Goal: Task Accomplishment & Management: Use online tool/utility

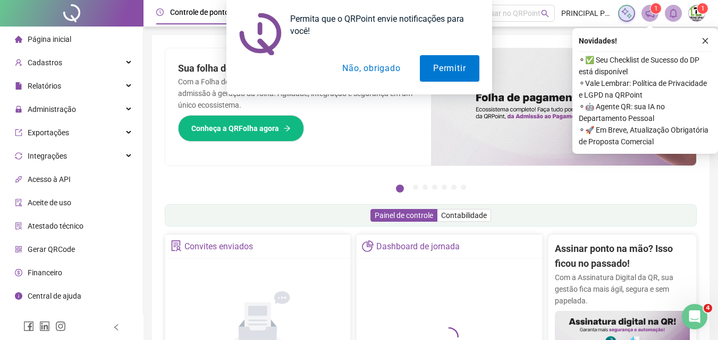
click at [384, 73] on button "Não, obrigado" at bounding box center [371, 68] width 84 height 27
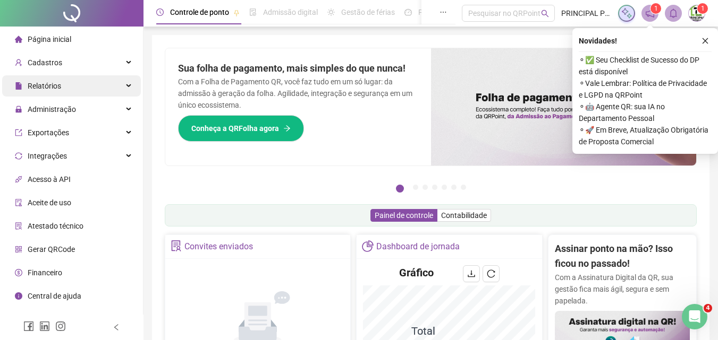
click at [47, 82] on span "Relatórios" at bounding box center [44, 86] width 33 height 8
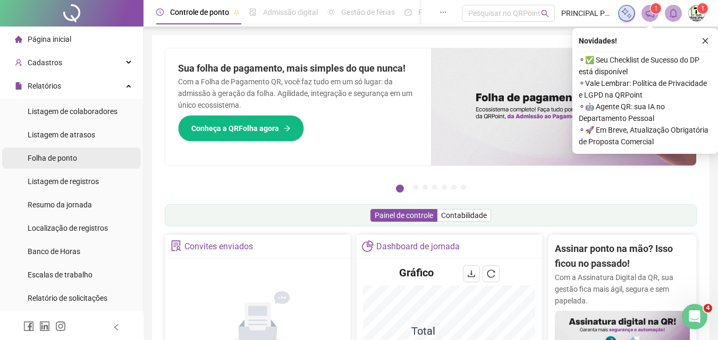
click at [33, 160] on span "Folha de ponto" at bounding box center [52, 158] width 49 height 8
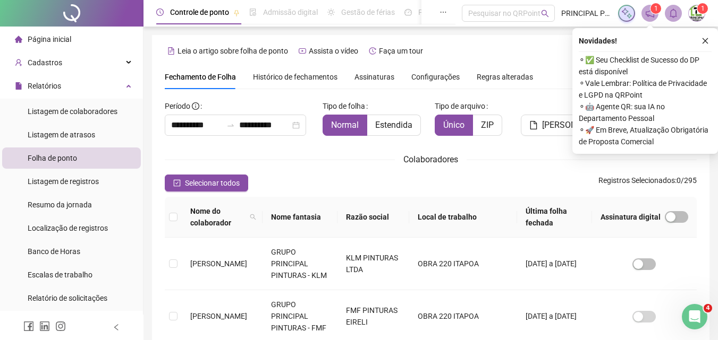
scroll to position [47, 0]
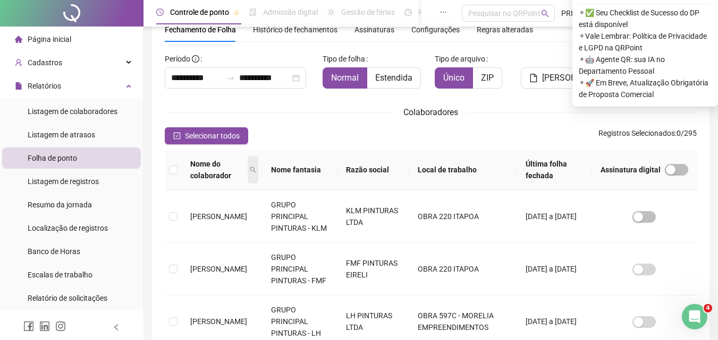
click at [256, 169] on icon "search" at bounding box center [253, 170] width 6 height 6
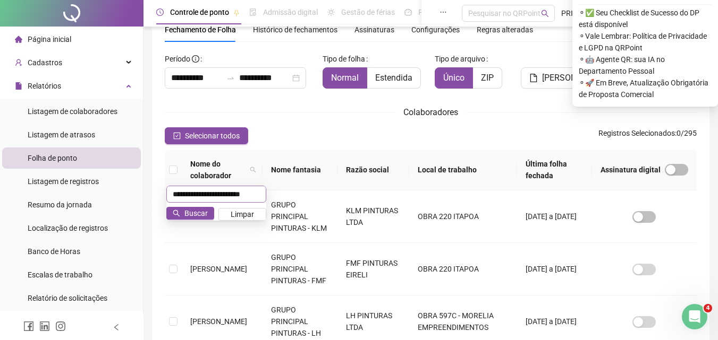
scroll to position [0, 17]
type input "**********"
click at [190, 214] on span "Buscar" at bounding box center [195, 214] width 23 height 12
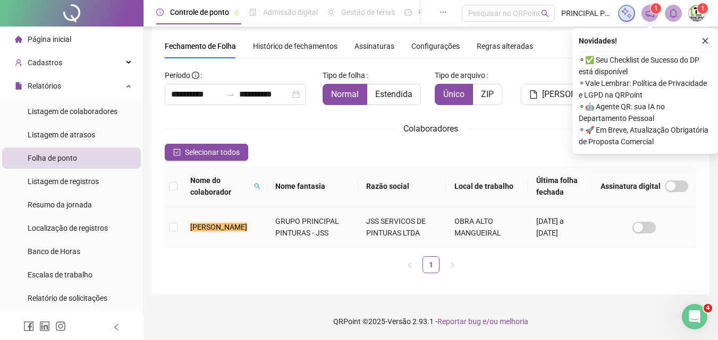
scroll to position [31, 0]
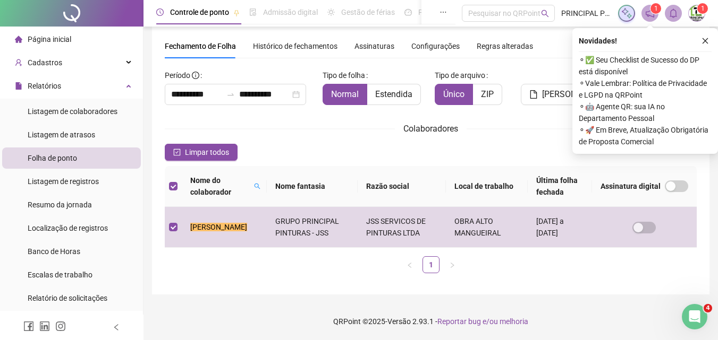
click at [703, 41] on icon "close" at bounding box center [704, 40] width 7 height 7
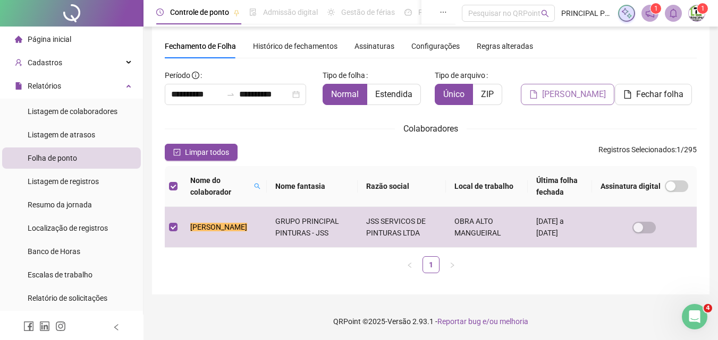
click at [565, 93] on span "[PERSON_NAME]" at bounding box center [574, 94] width 64 height 13
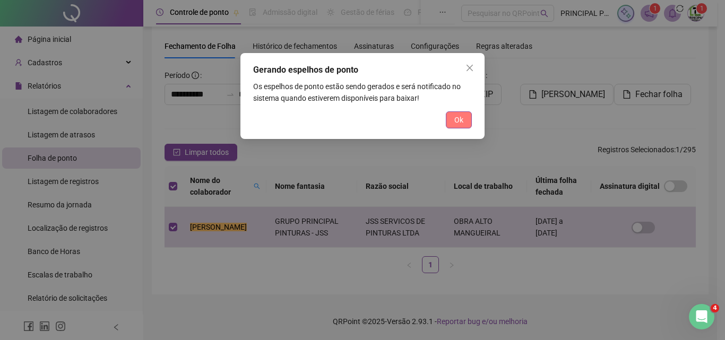
click at [462, 120] on span "Ok" at bounding box center [459, 120] width 9 height 12
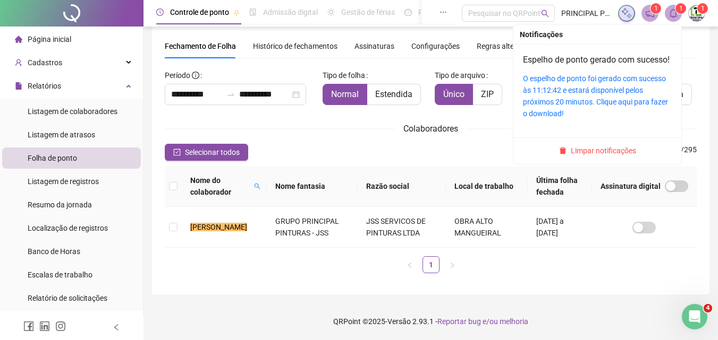
click at [674, 18] on icon "bell" at bounding box center [673, 13] width 10 height 10
click at [618, 93] on link "O espelho de ponto foi gerado com sucesso às 11:12:42 e estará disponível pelos…" at bounding box center [595, 96] width 145 height 44
